Goal: Information Seeking & Learning: Learn about a topic

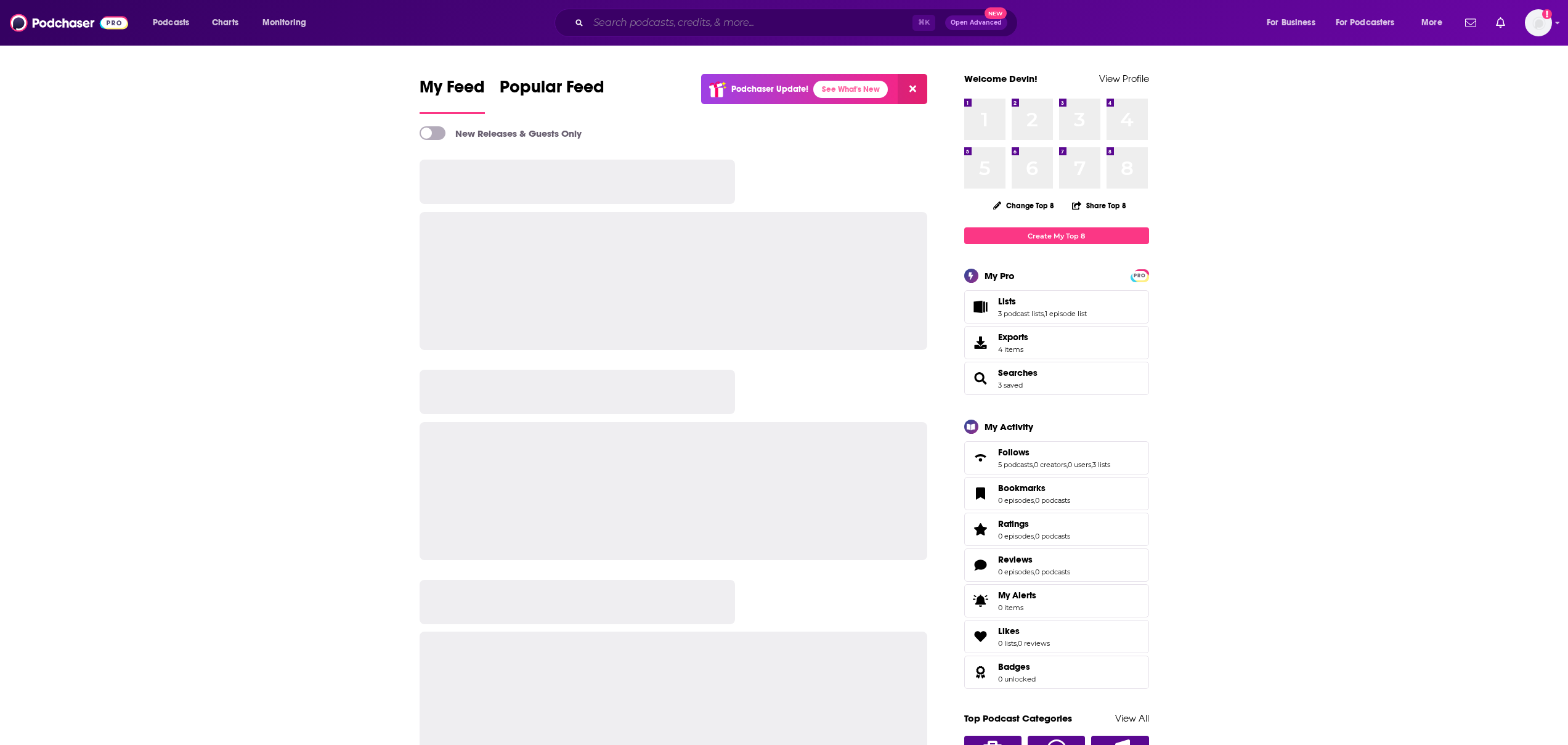
click at [728, 21] on input "Search podcasts, credits, & more..." at bounding box center [750, 23] width 324 height 20
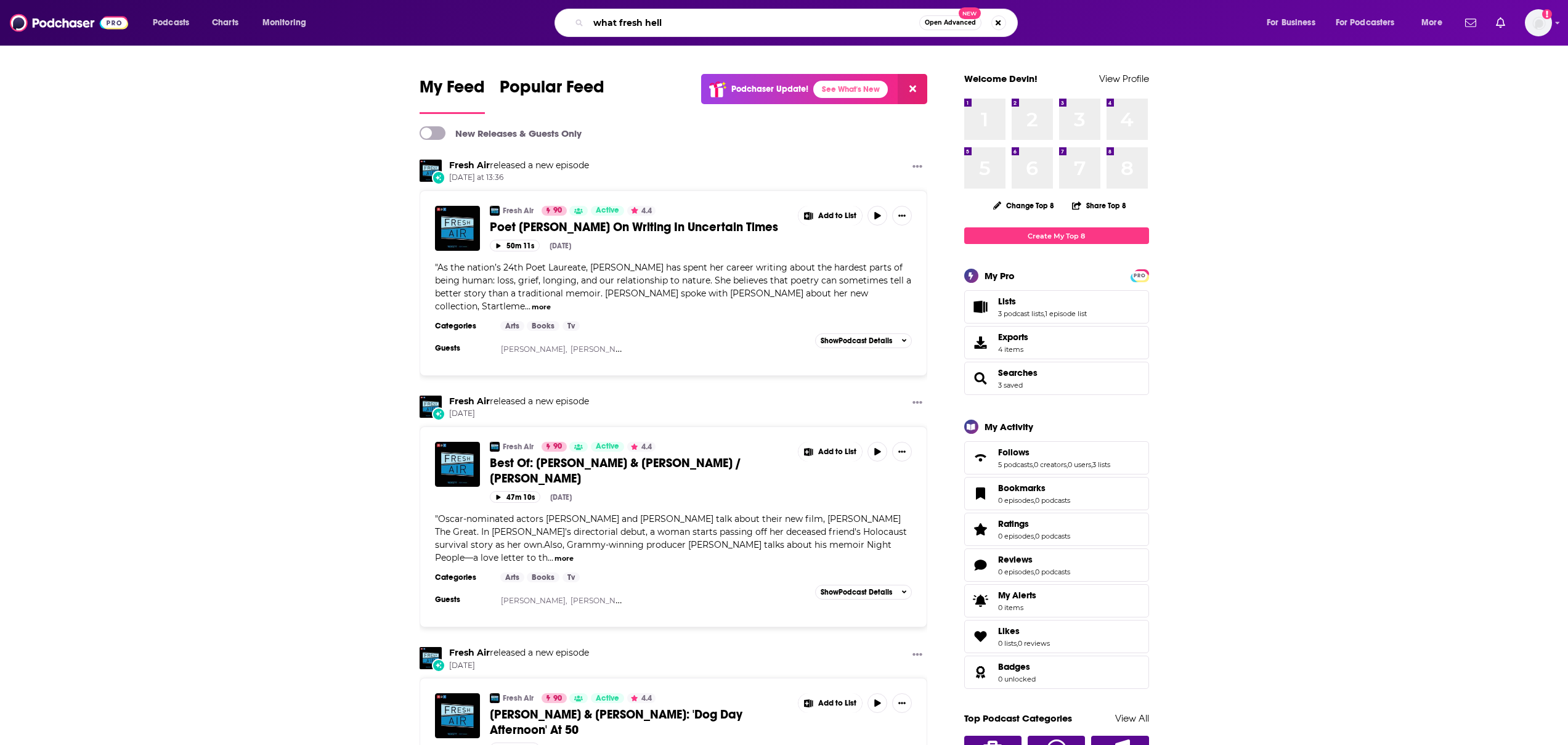
type input "what fresh hell"
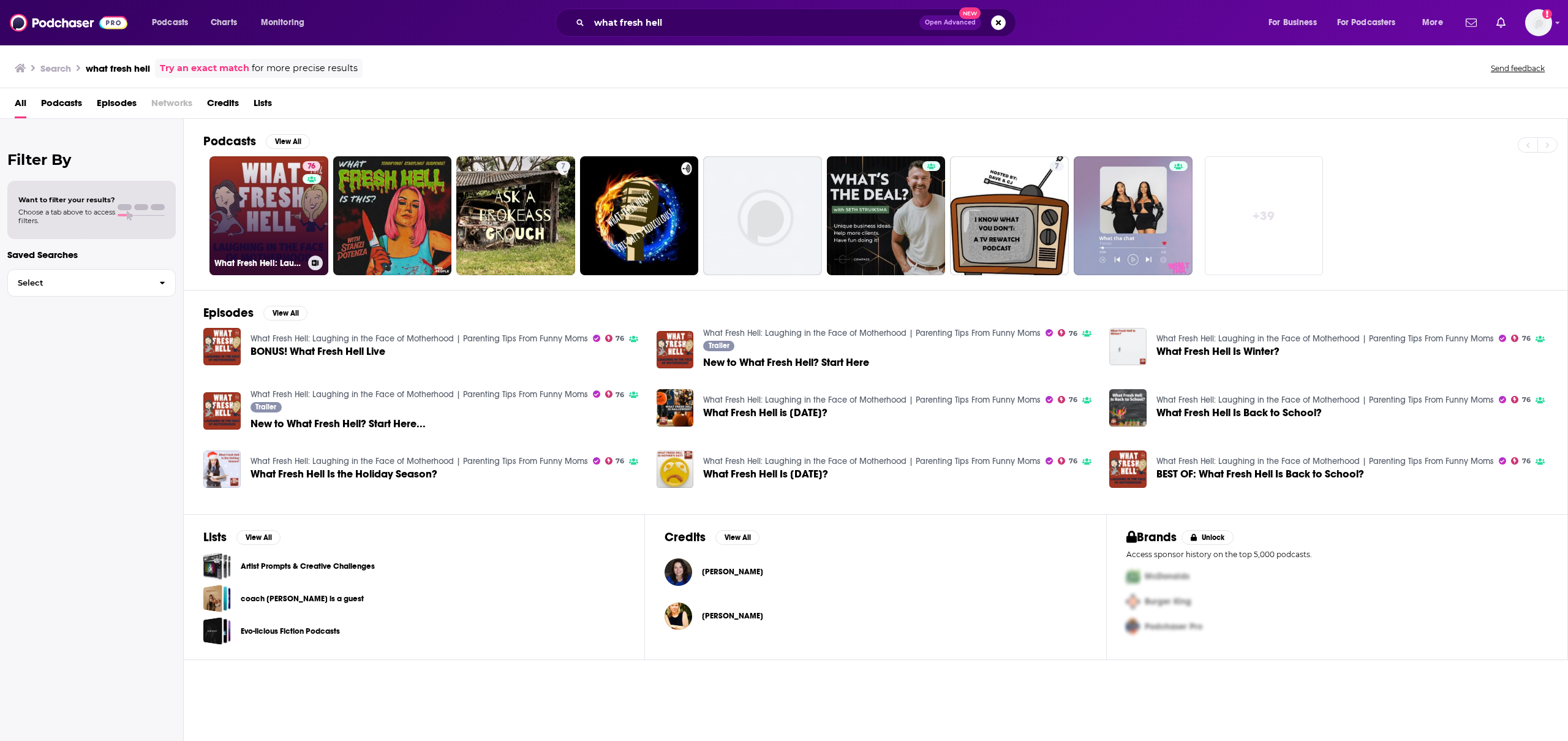
click at [264, 244] on link "76 What Fresh Hell: Laughing in the Face of Motherhood | Parenting Tips From Fu…" at bounding box center [269, 216] width 119 height 119
